Goal: Information Seeking & Learning: Learn about a topic

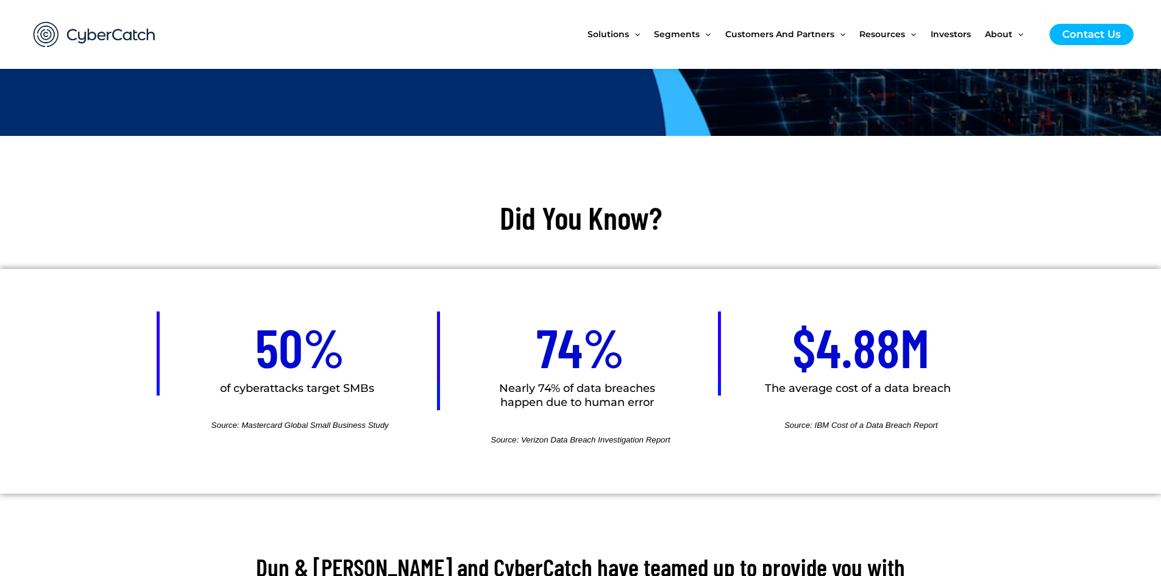
scroll to position [463, 0]
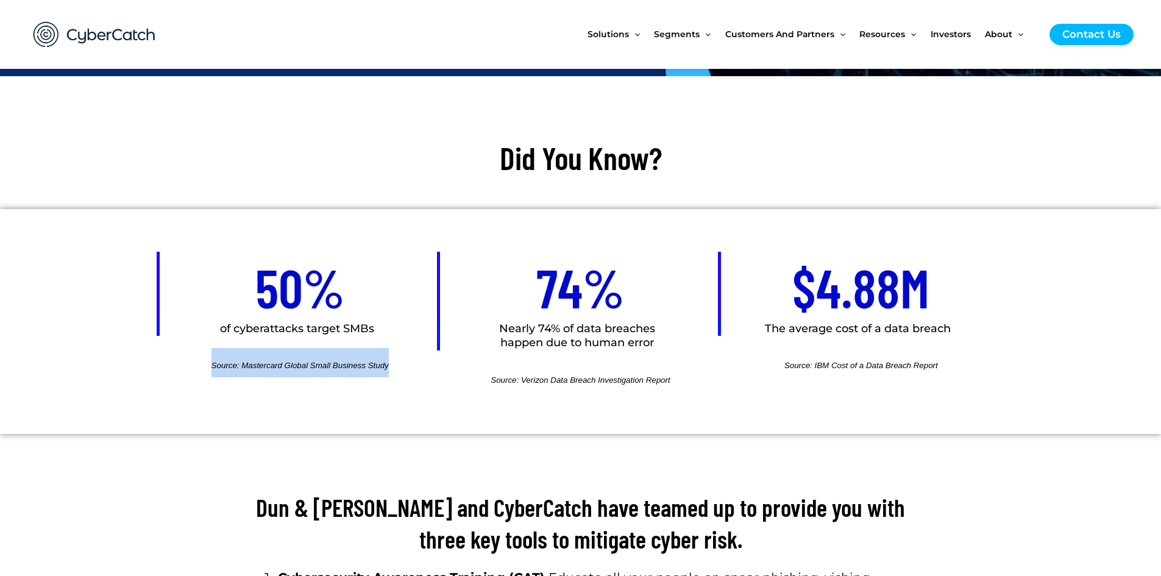
drag, startPoint x: 210, startPoint y: 365, endPoint x: 390, endPoint y: 366, distance: 179.8
click at [390, 366] on h2 "Source: Mastercard Global Small Business Study" at bounding box center [300, 362] width 280 height 29
copy span "Source: Mastercard Global Small Business Study"
click at [485, 382] on h2 "Source: Verizon Data Breach Investigation Report" at bounding box center [580, 377] width 280 height 29
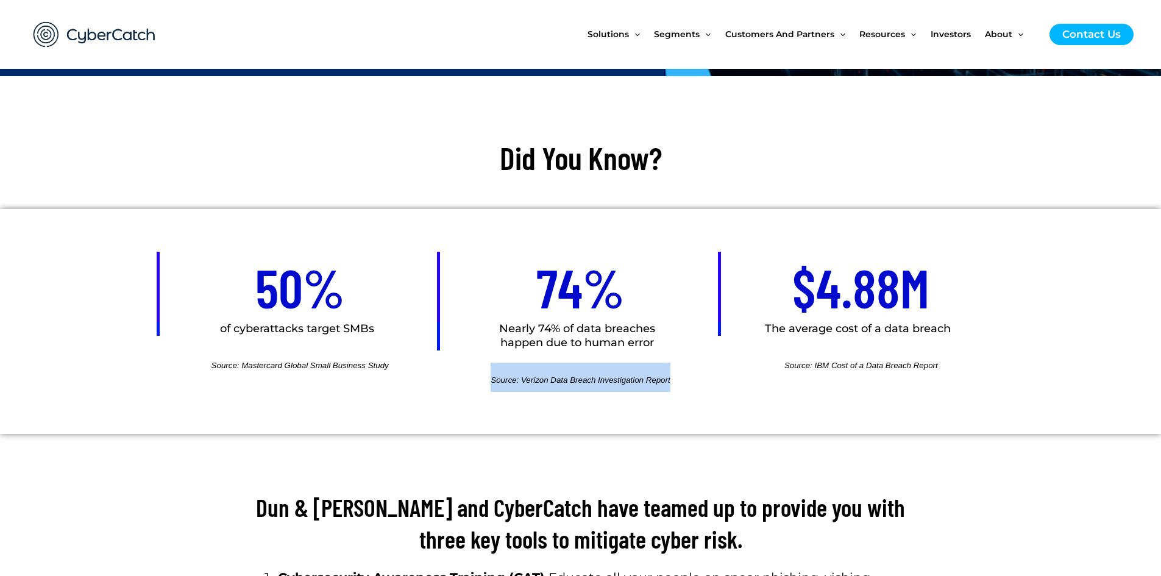
drag, startPoint x: 491, startPoint y: 378, endPoint x: 698, endPoint y: 378, distance: 207.2
click at [698, 378] on h2 "Source: Verizon Data Breach Investigation Report" at bounding box center [580, 377] width 280 height 29
copy span "Source: Verizon Data Breach Investigation Report"
drag, startPoint x: 308, startPoint y: 328, endPoint x: 301, endPoint y: 325, distance: 7.9
click at [305, 328] on h2 "of cyberattacks target SMBs" at bounding box center [297, 329] width 274 height 14
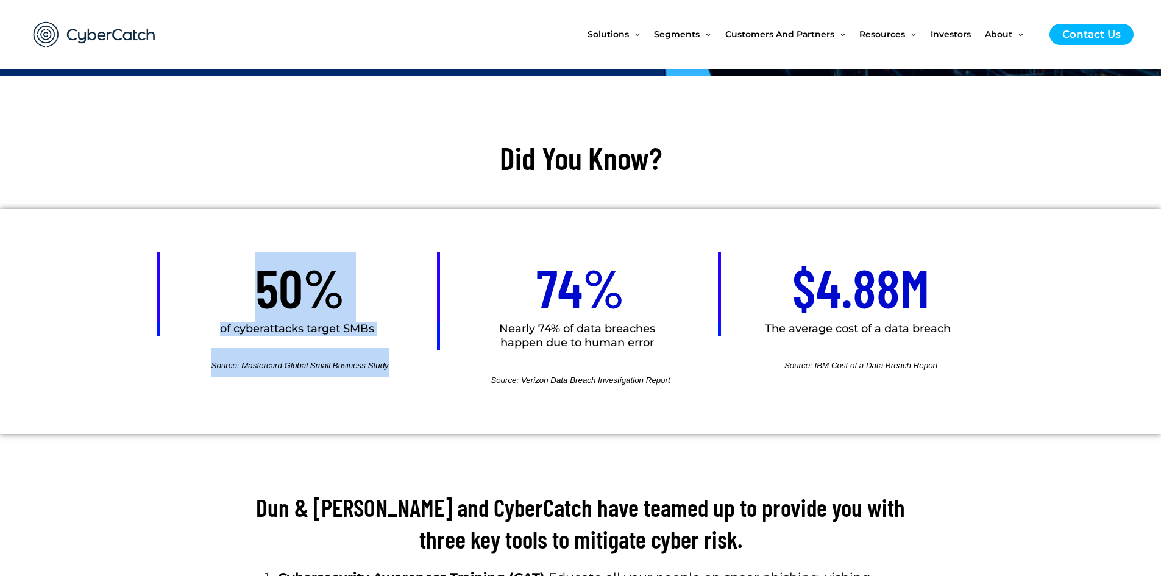
drag, startPoint x: 249, startPoint y: 284, endPoint x: 414, endPoint y: 372, distance: 187.0
click at [414, 372] on div "50% of cyberattacks target SMBs Source: Mastercard Global Small Business Study" at bounding box center [300, 321] width 280 height 225
copy div "50% of cyberattacks target SMBs Source: Mastercard Global Small Business Study"
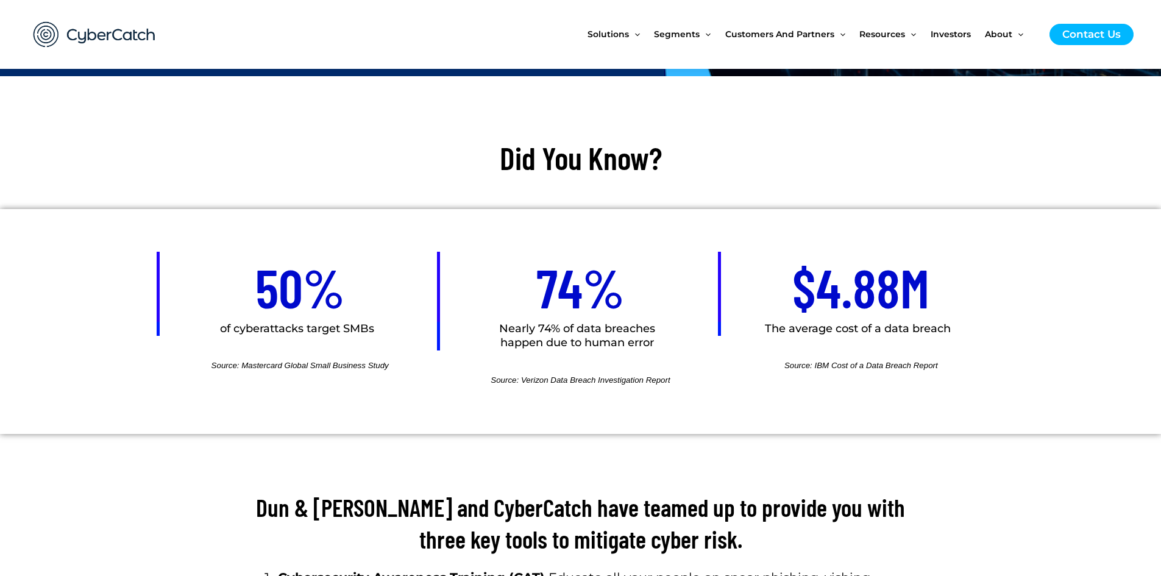
drag, startPoint x: 545, startPoint y: 382, endPoint x: 517, endPoint y: 338, distance: 51.2
click at [544, 377] on span "Source: Verizon Data Breach Investigation Report" at bounding box center [580, 379] width 179 height 9
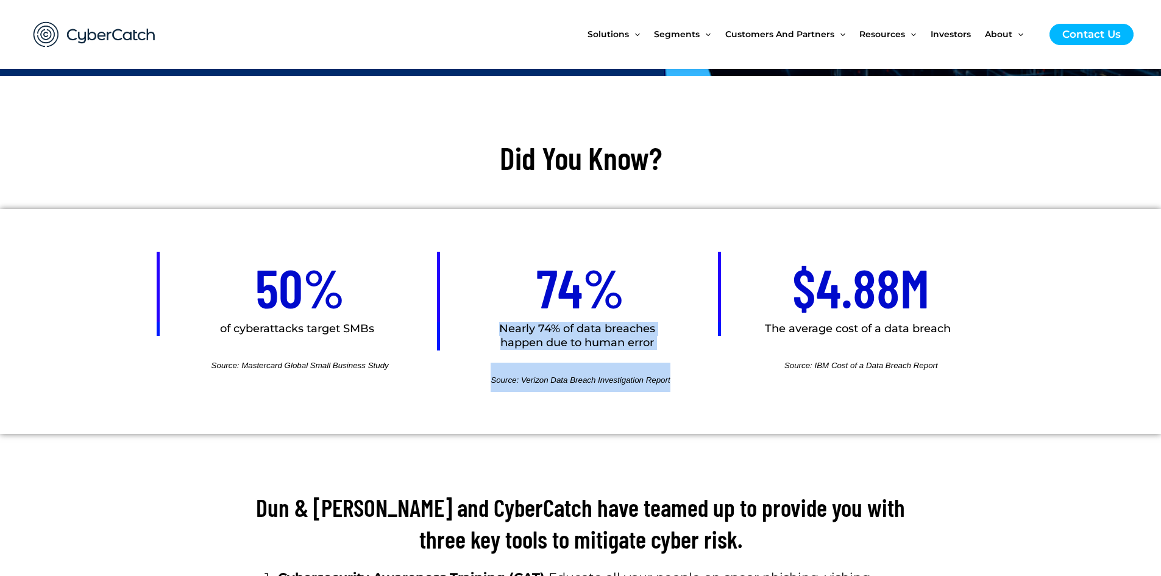
drag, startPoint x: 500, startPoint y: 329, endPoint x: 672, endPoint y: 369, distance: 175.8
click at [673, 370] on div "74% Nearly 74% of data breaches happen due to human error Source: Verizon Data …" at bounding box center [580, 321] width 280 height 225
copy div "Nearly 74% of data breaches happen due to human error Source: Verizon Data Brea…"
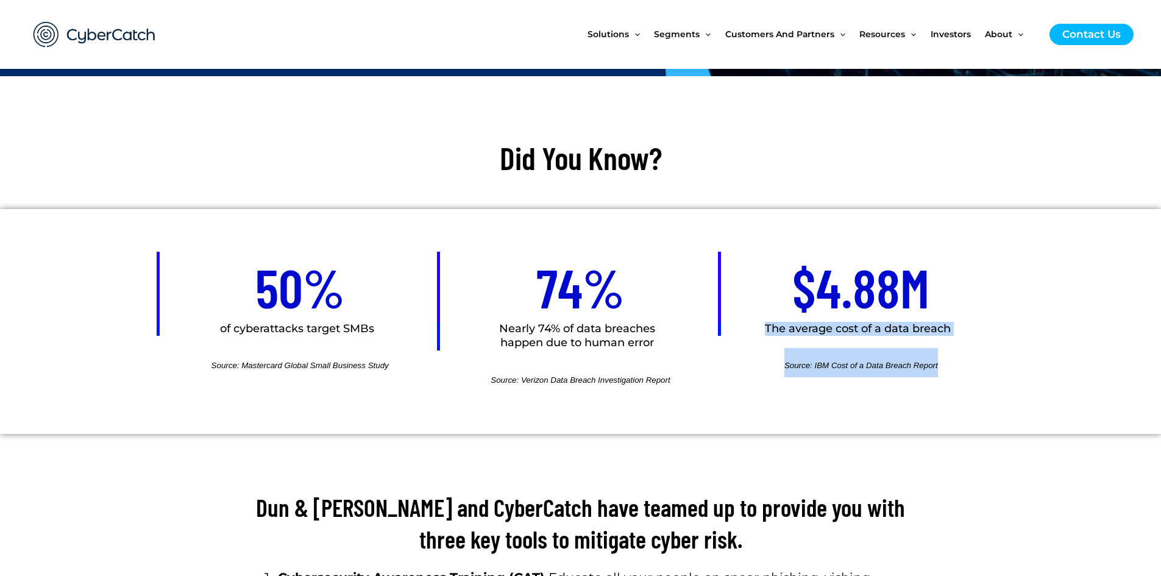
drag, startPoint x: 764, startPoint y: 327, endPoint x: 944, endPoint y: 360, distance: 182.8
click at [944, 360] on div "$4.88M The average cost of a data breach Source: IBM Cost of a Data Breach Repo…" at bounding box center [861, 321] width 280 height 225
copy div "The average cost of a data breach Source: IBM Cost of a Data Breach Repor t"
